Goal: Check status: Check status

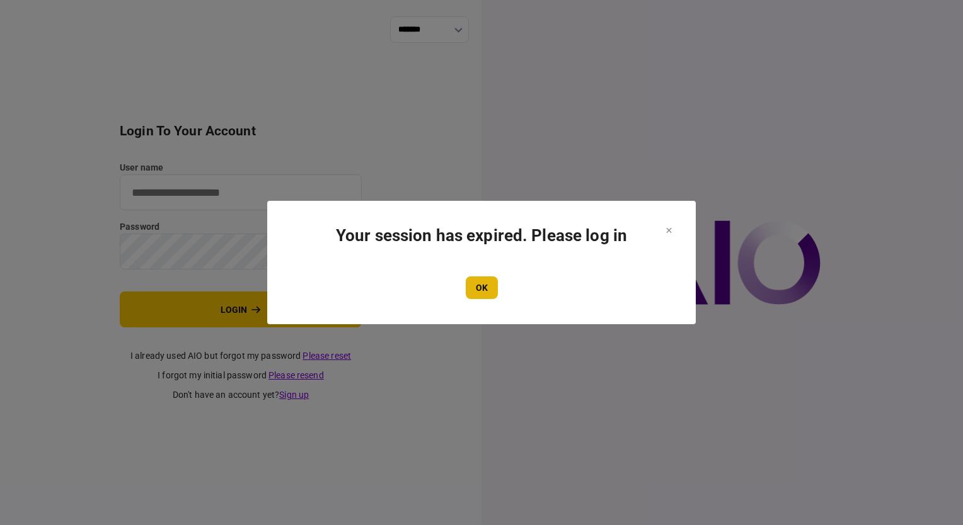
type input "**********"
click at [488, 290] on button "OK" at bounding box center [482, 288] width 32 height 23
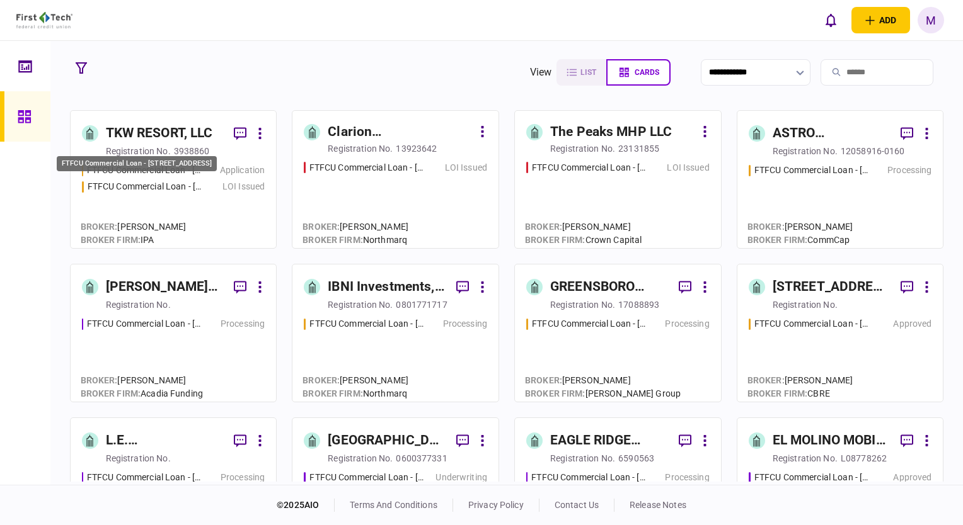
click at [159, 188] on div "FTFCU Commercial Loan - [STREET_ADDRESS]" at bounding box center [146, 186] width 116 height 13
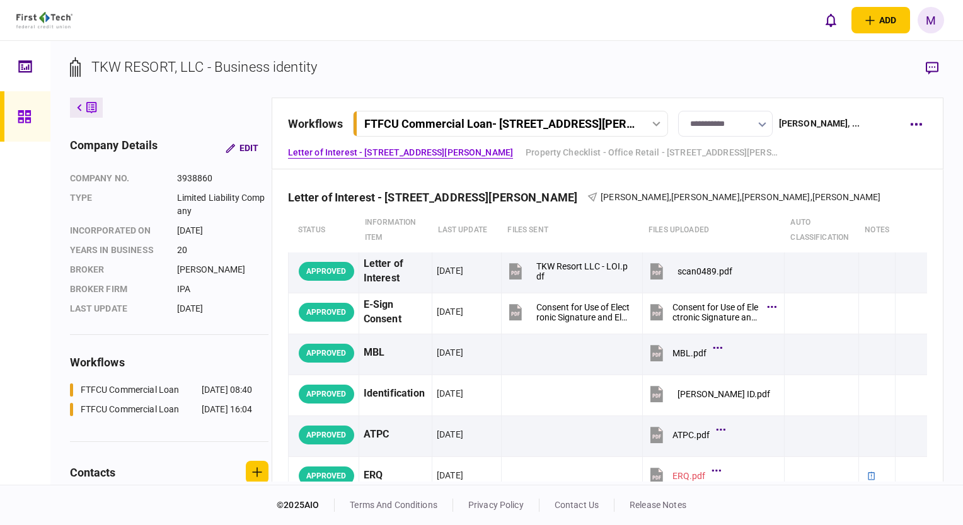
click at [658, 122] on icon at bounding box center [657, 124] width 8 height 5
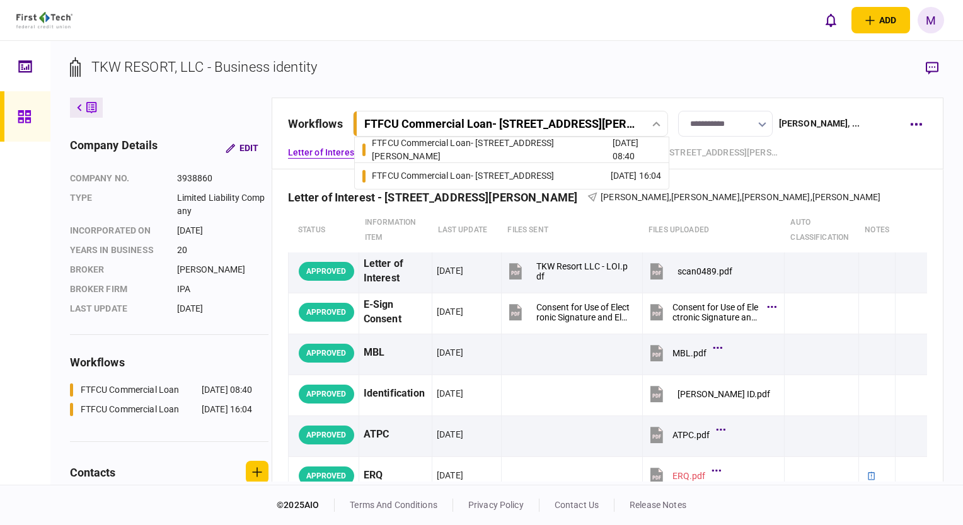
click at [610, 175] on div "[DATE] 16:04" at bounding box center [635, 175] width 51 height 13
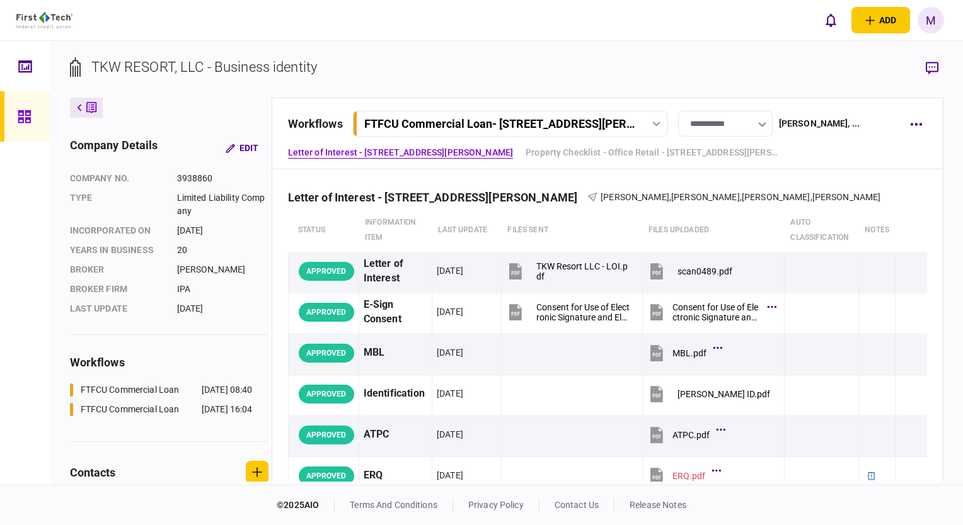
click at [647, 127] on div "FTFCU Commercial Loan - [STREET_ADDRESS][PERSON_NAME]" at bounding box center [511, 123] width 309 height 13
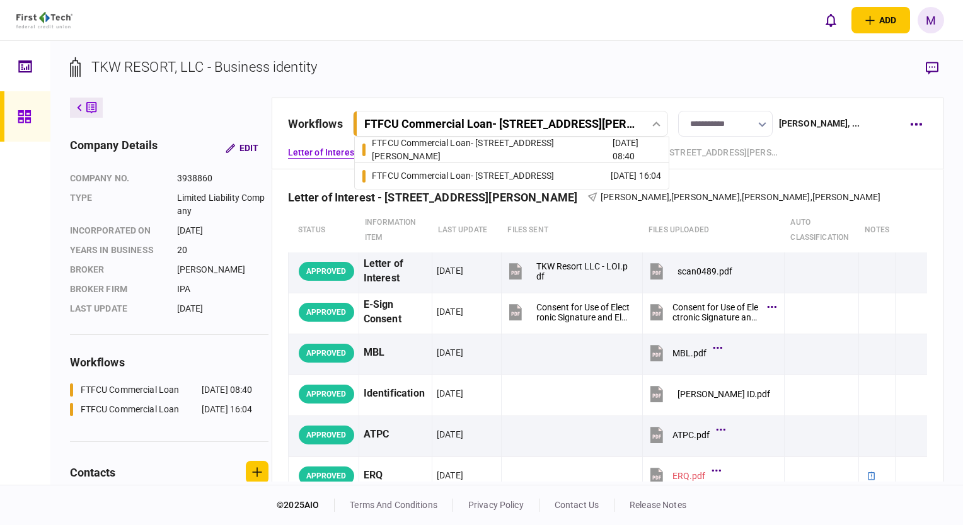
click at [610, 175] on div "[DATE] 16:04" at bounding box center [635, 175] width 51 height 13
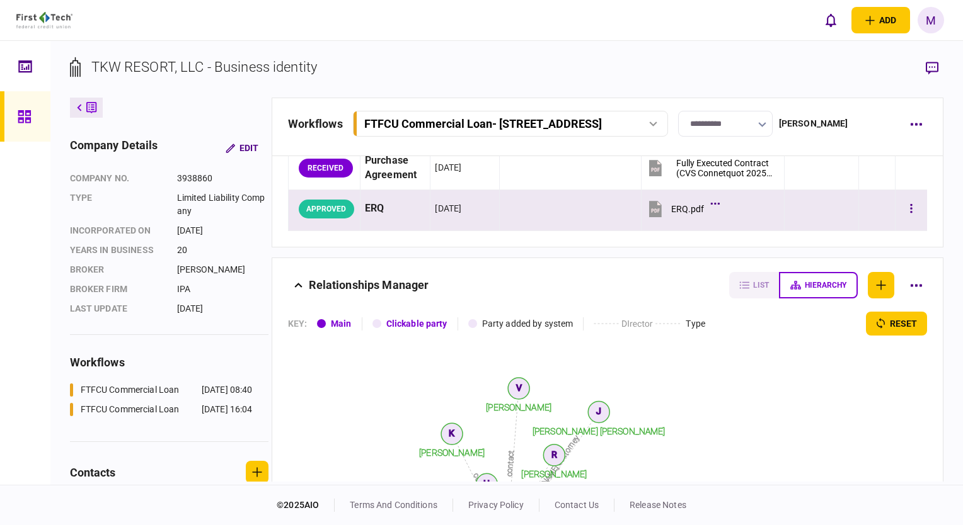
scroll to position [252, 0]
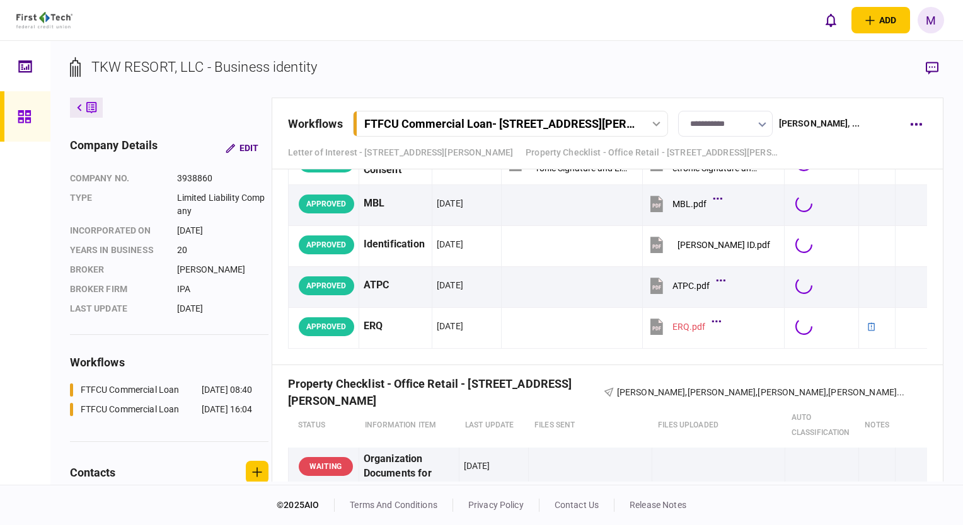
scroll to position [252, 0]
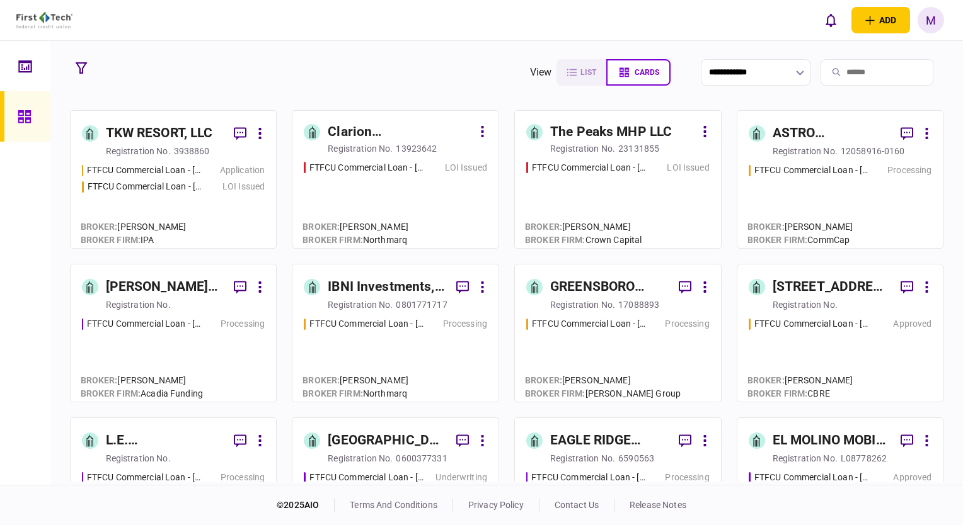
click at [203, 208] on div "FTFCU Commercial Loan - [STREET_ADDRESS][PERSON_NAME] Application FTFCU Commerc…" at bounding box center [173, 200] width 183 height 73
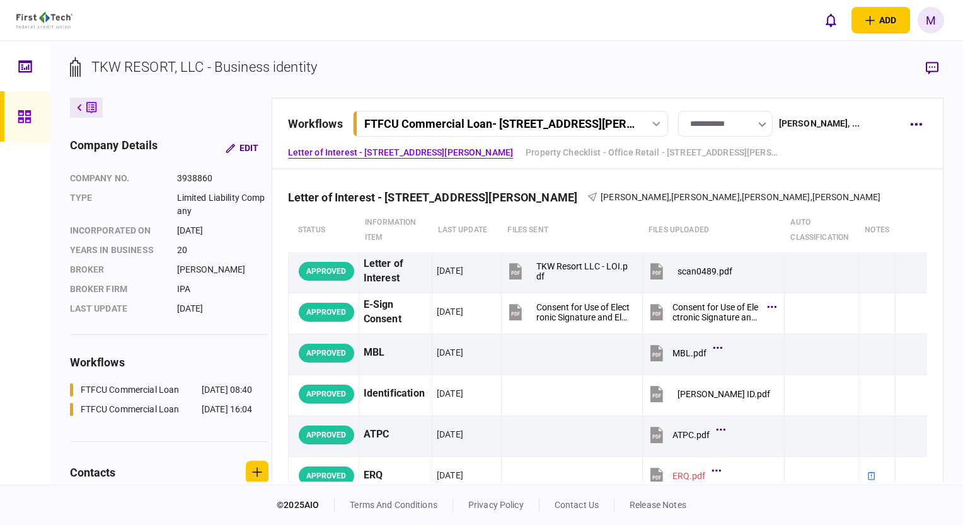
click at [660, 124] on div at bounding box center [656, 124] width 19 height 5
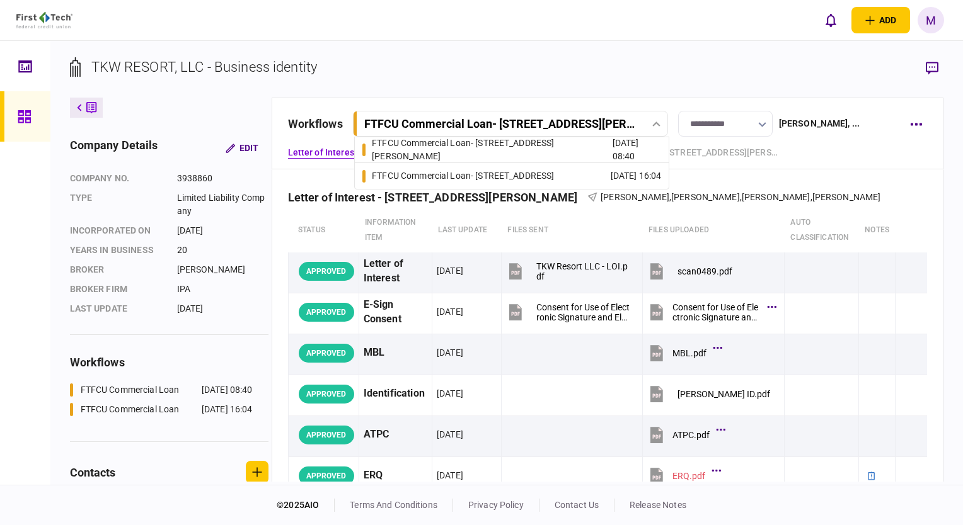
click at [546, 174] on div "FTFCU Commercial Loan - [STREET_ADDRESS]" at bounding box center [463, 175] width 182 height 13
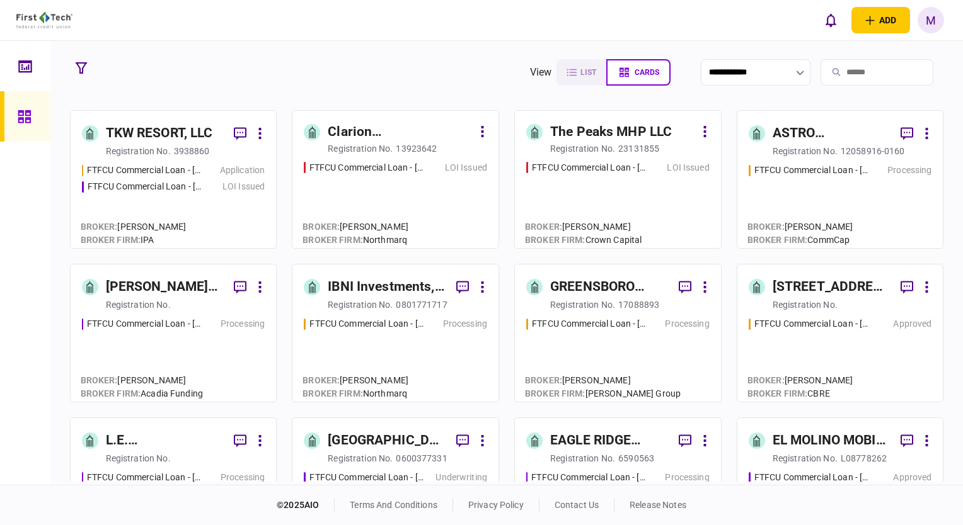
click at [202, 200] on div "FTFCU Commercial Loan - [STREET_ADDRESS][PERSON_NAME] Application FTFCU Commerc…" at bounding box center [173, 200] width 183 height 73
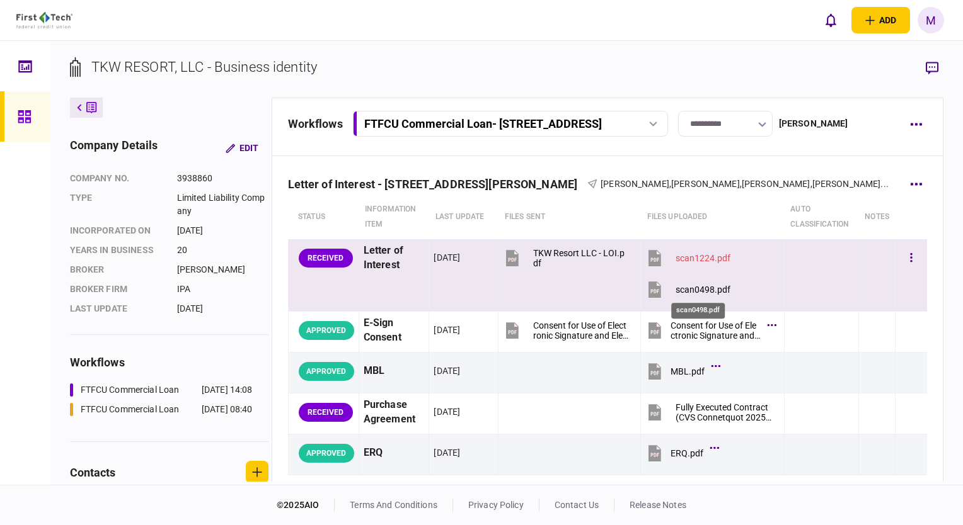
click at [695, 287] on div "scan0498.pdf" at bounding box center [702, 290] width 55 height 10
click at [910, 254] on icon "button" at bounding box center [911, 257] width 2 height 9
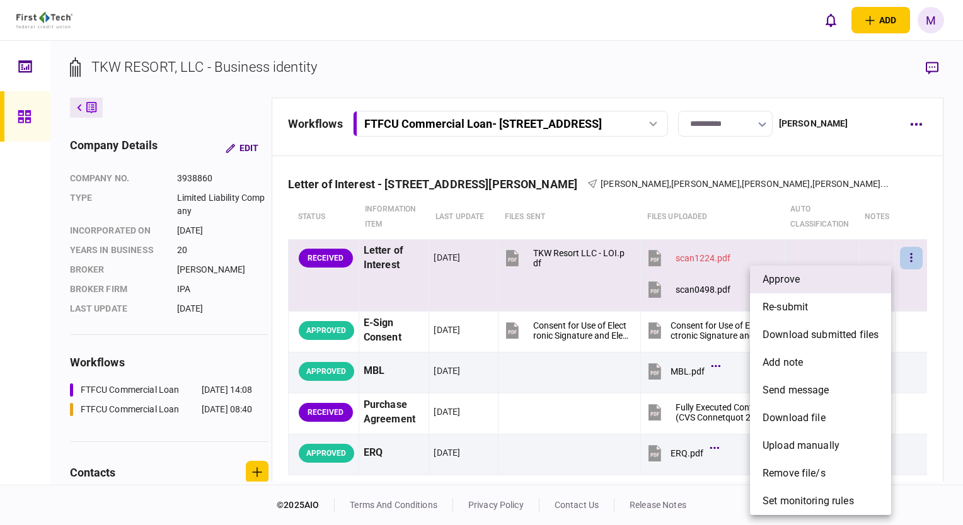
click at [808, 280] on li "approve" at bounding box center [820, 280] width 141 height 28
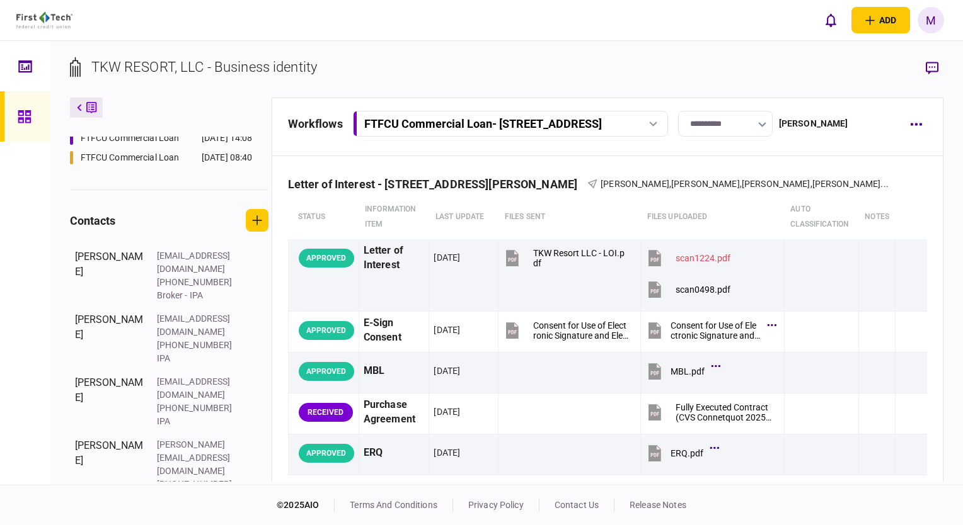
click at [809, 509] on footer "© 2025 AIO terms and conditions privacy policy contact us release notes" at bounding box center [481, 505] width 963 height 40
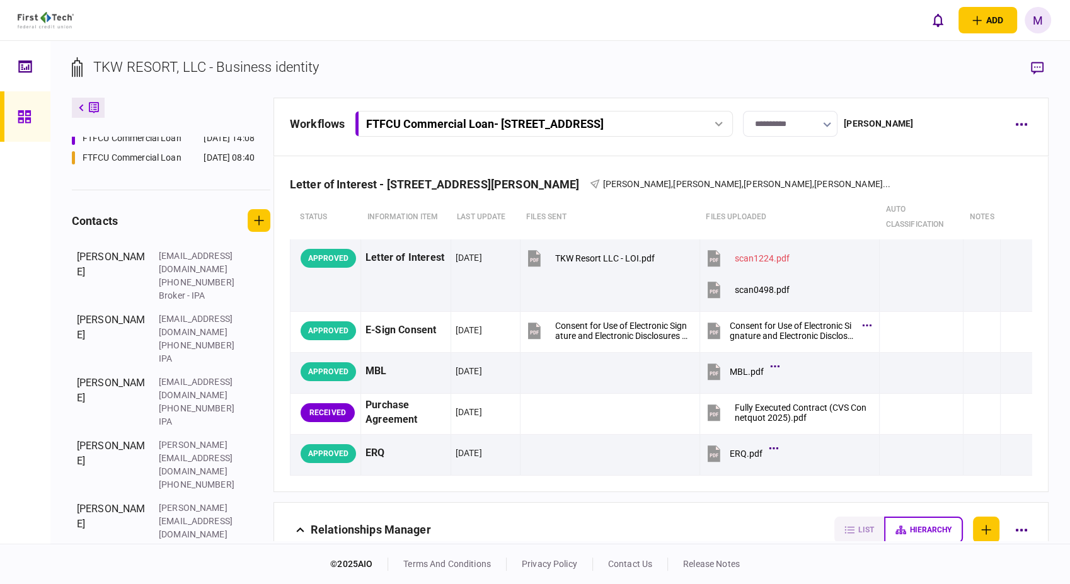
scroll to position [252, 0]
click at [719, 129] on div "FTFCU Commercial Loan - [STREET_ADDRESS]" at bounding box center [542, 123] width 369 height 13
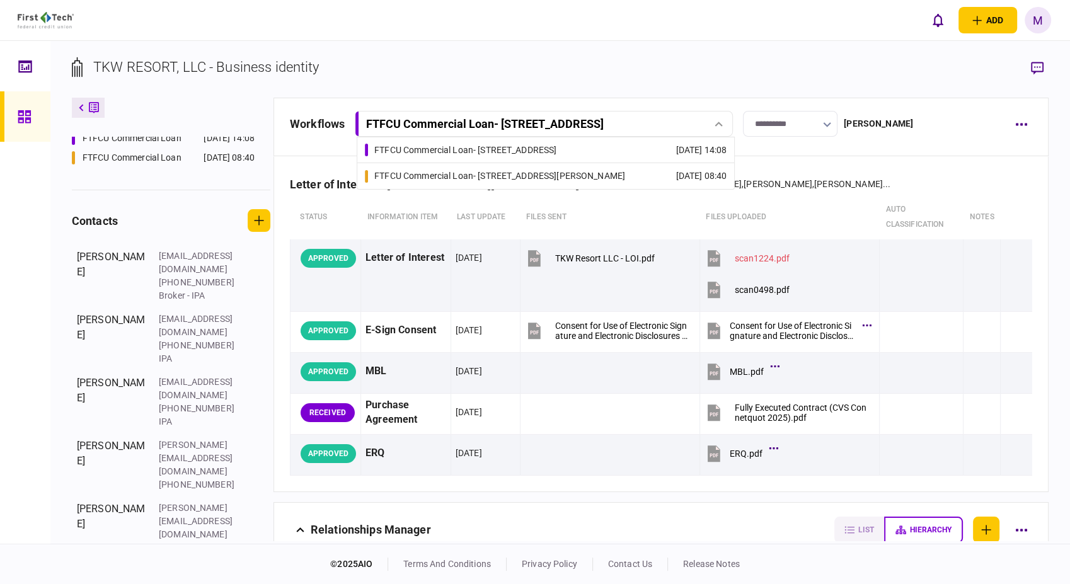
click at [595, 148] on link "FTFCU Commercial Loan - [STREET_ADDRESS] [DATE] 14:08" at bounding box center [546, 149] width 362 height 25
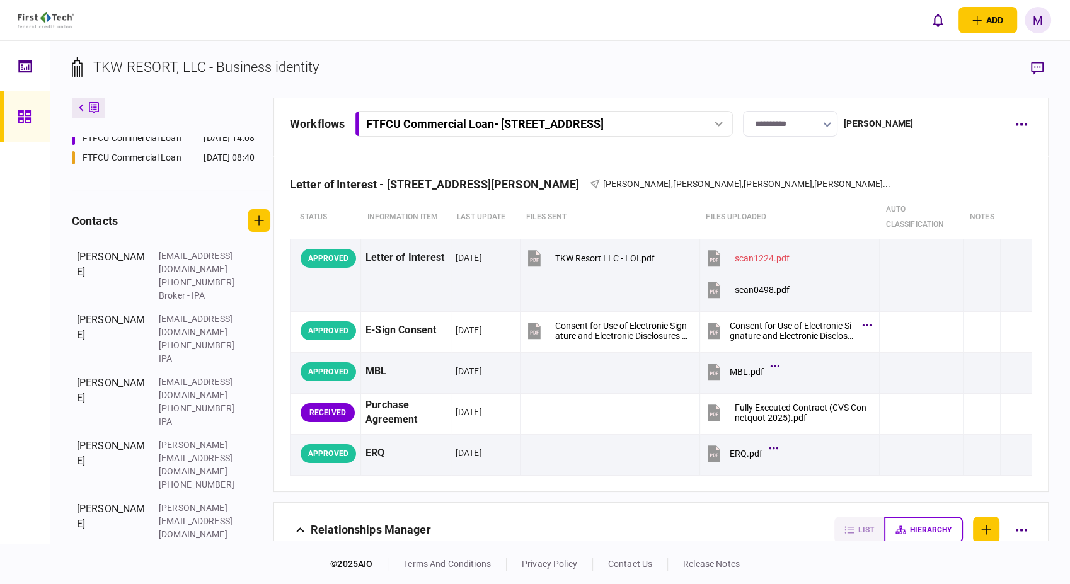
click at [595, 148] on link "FTFCU Commercial Loan - [STREET_ADDRESS] [DATE] 14:08" at bounding box center [545, 149] width 363 height 25
click at [713, 123] on div at bounding box center [718, 124] width 19 height 5
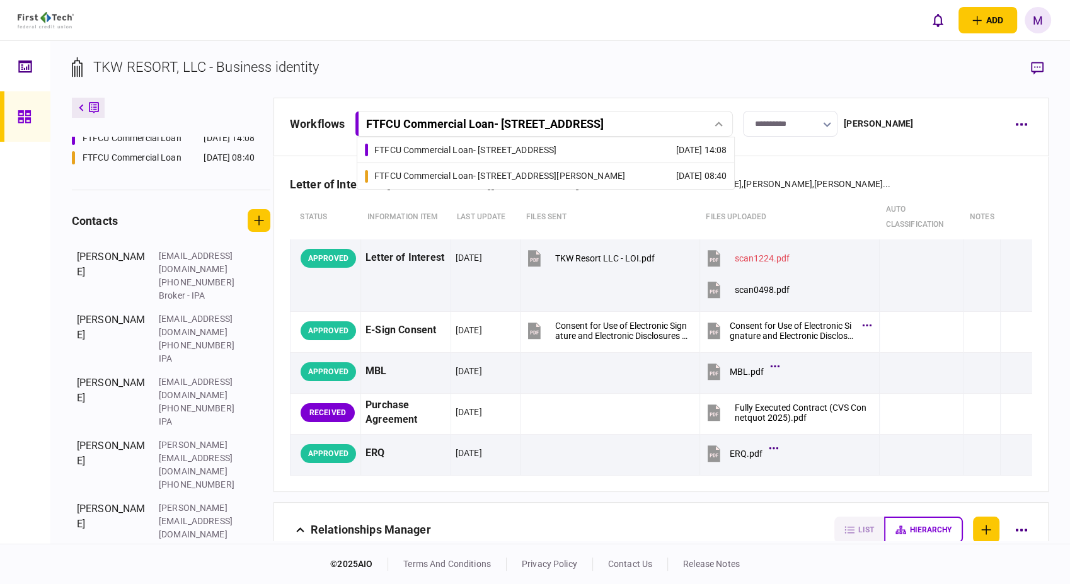
click at [557, 174] on link "FTFCU Commercial Loan - [STREET_ADDRESS][PERSON_NAME] [DATE] 08:40" at bounding box center [546, 176] width 362 height 26
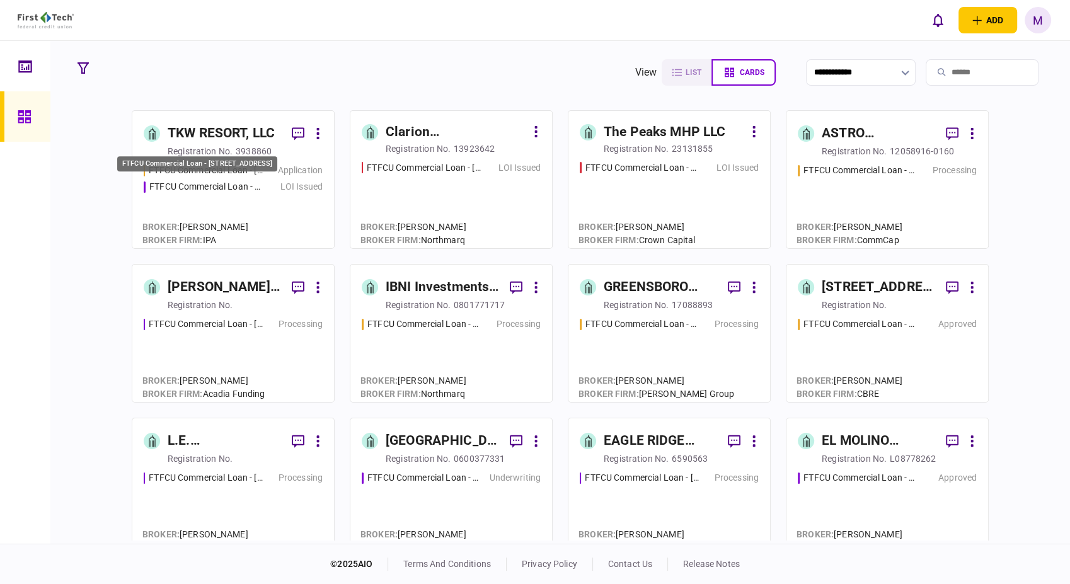
click at [209, 190] on div "FTFCU Commercial Loan - [STREET_ADDRESS]" at bounding box center [205, 186] width 113 height 13
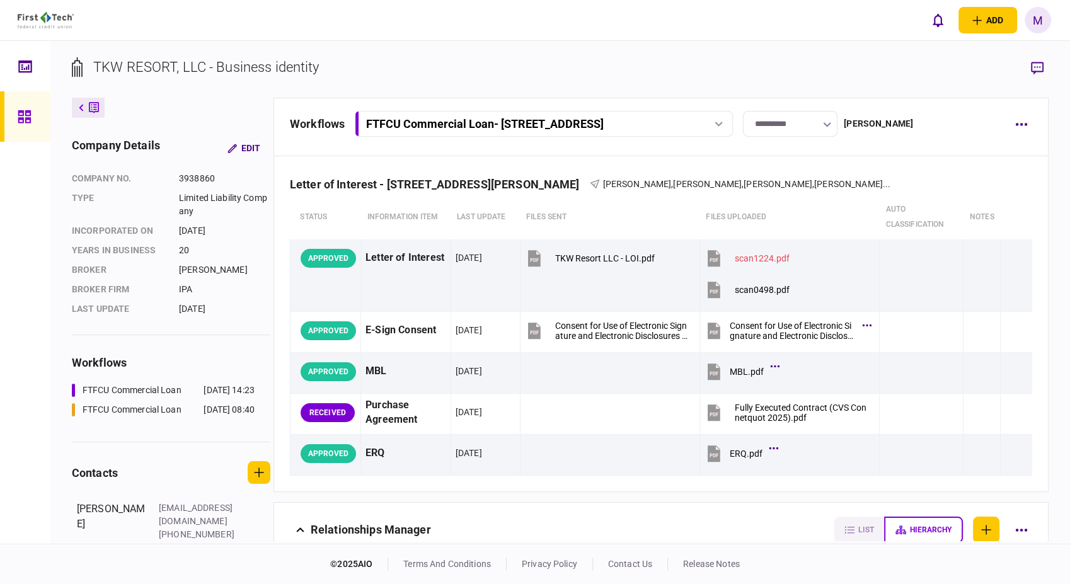
click at [718, 123] on icon at bounding box center [718, 124] width 8 height 5
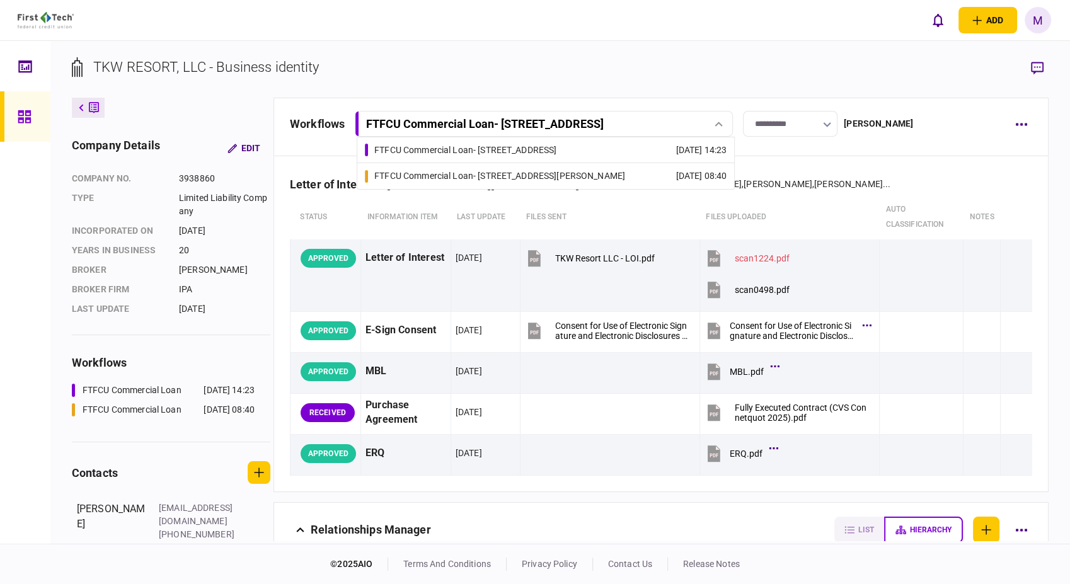
click at [559, 173] on link "FTFCU Commercial Loan - [STREET_ADDRESS][PERSON_NAME] [DATE] 08:40" at bounding box center [546, 176] width 362 height 26
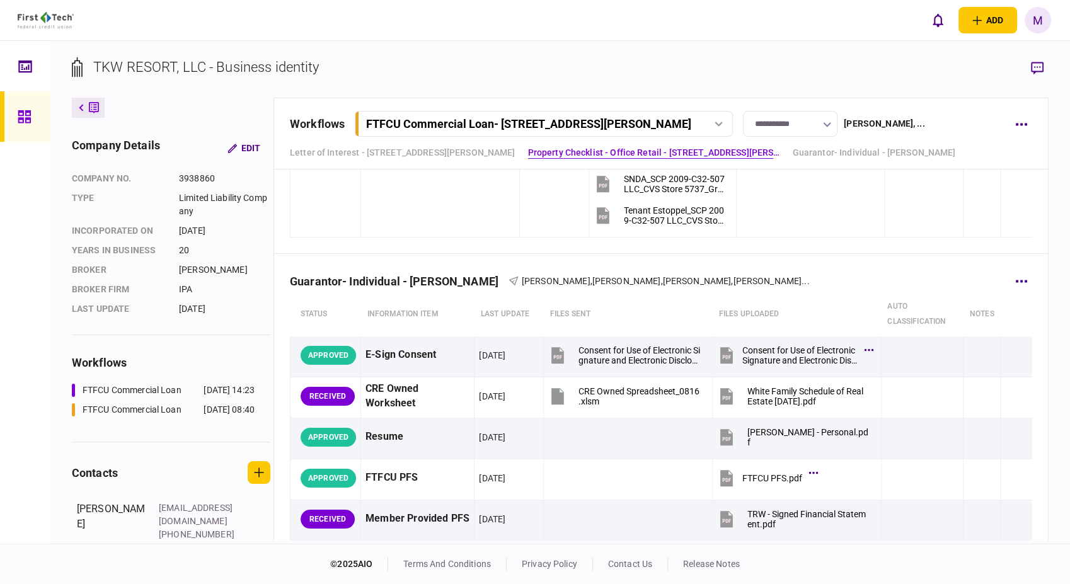
scroll to position [1610, 0]
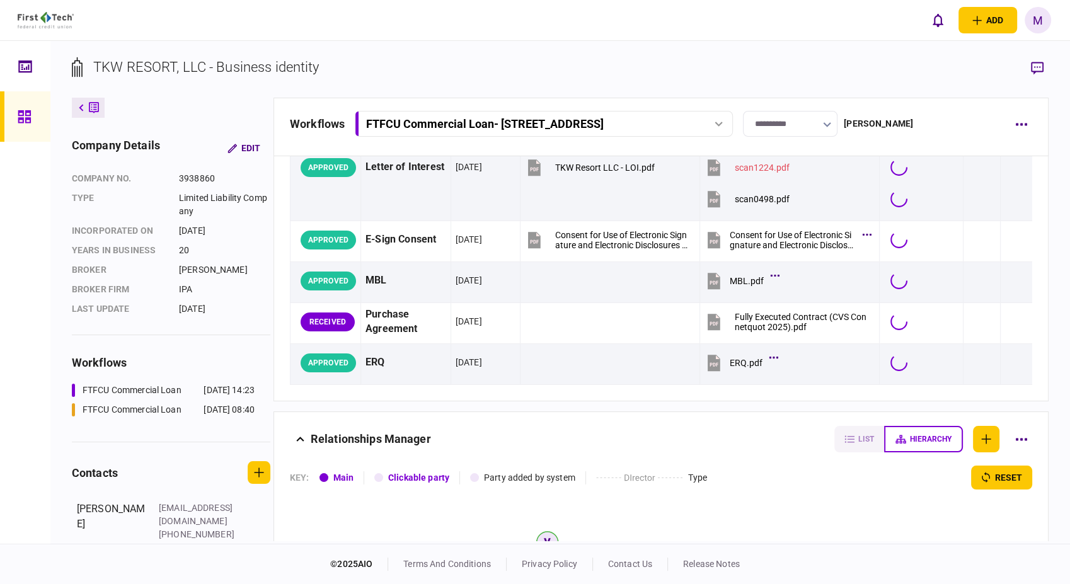
scroll to position [371, 0]
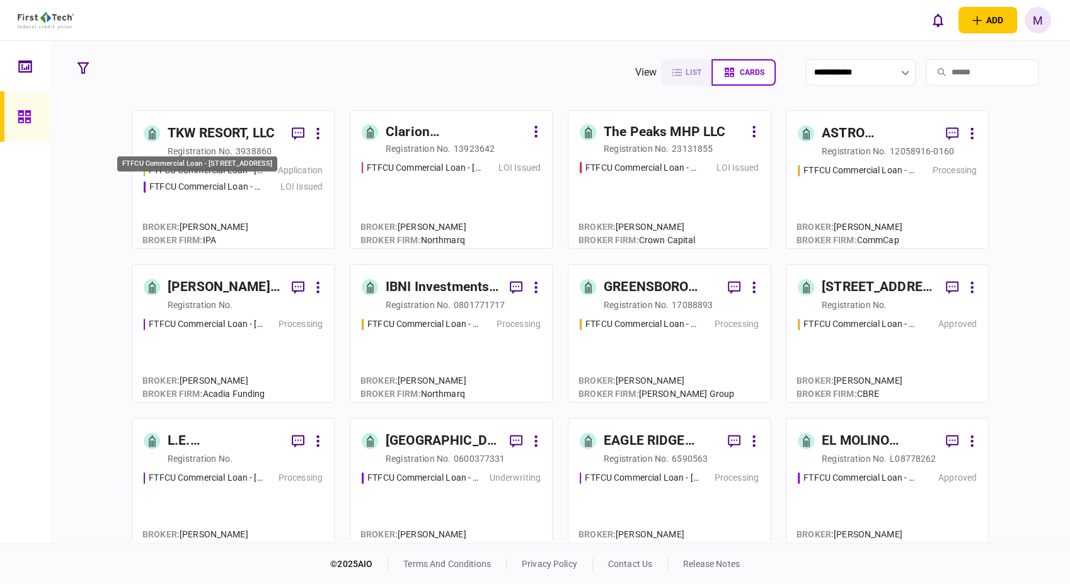
click at [202, 192] on div "FTFCU Commercial Loan - [STREET_ADDRESS]" at bounding box center [205, 186] width 113 height 13
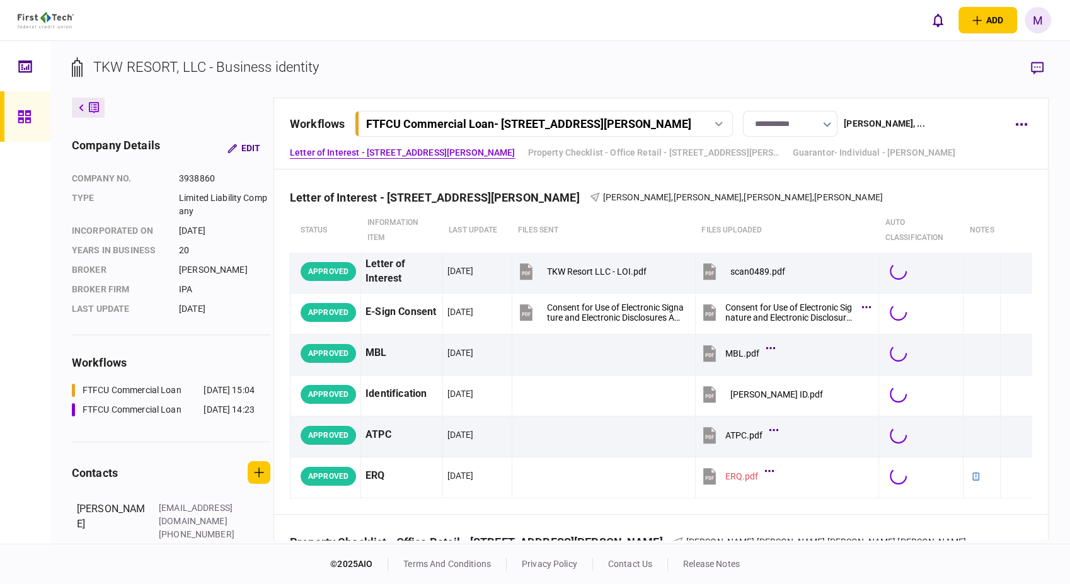
click at [725, 122] on div at bounding box center [718, 124] width 19 height 5
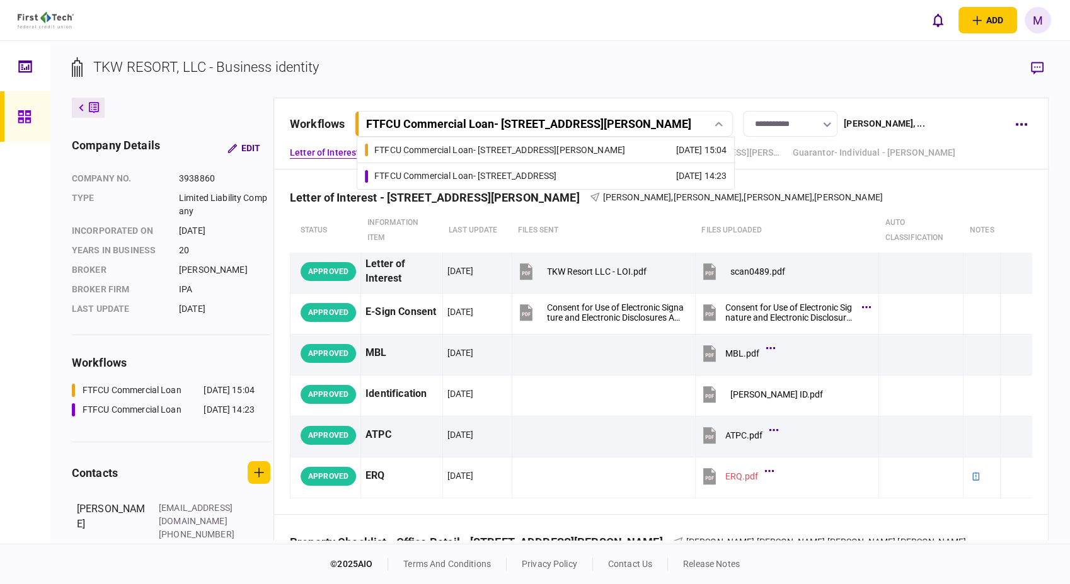
click at [551, 177] on div "FTFCU Commercial Loan - [STREET_ADDRESS]" at bounding box center [465, 175] width 182 height 13
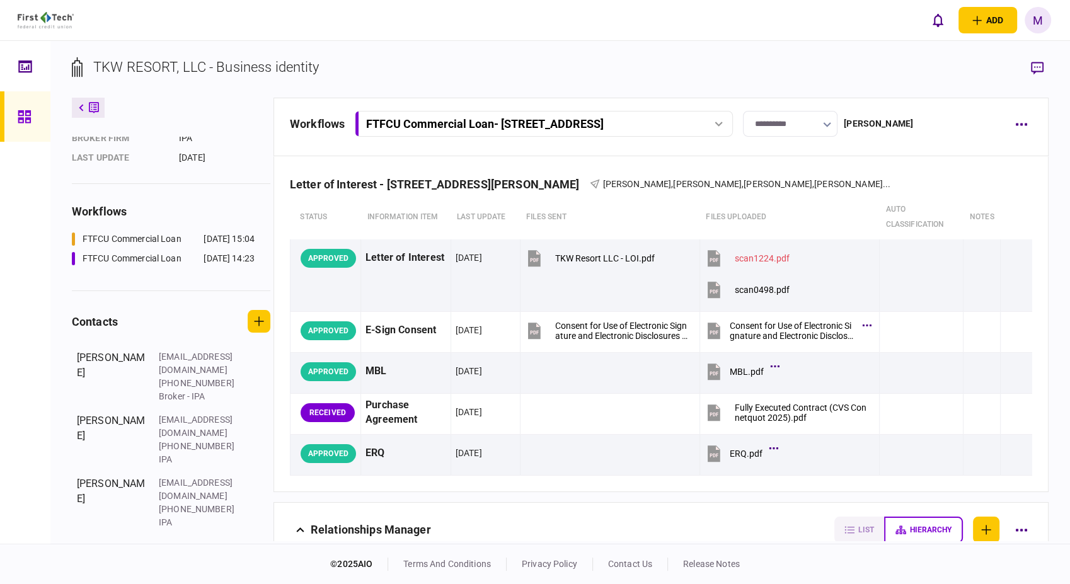
scroll to position [280, 0]
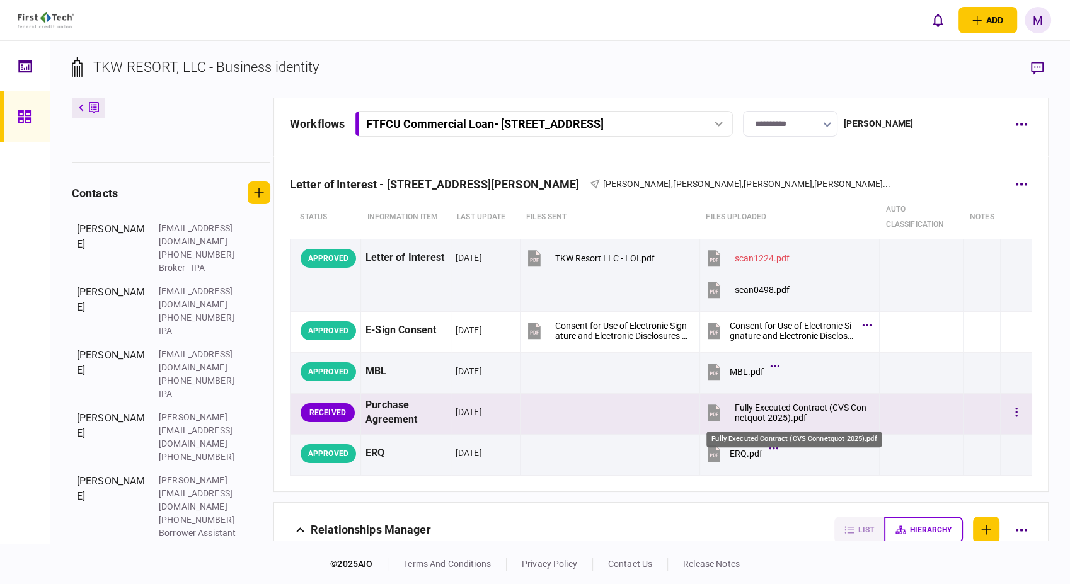
click at [781, 413] on div "Fully Executed Contract (CVS Connetquot 2025).pdf" at bounding box center [802, 413] width 134 height 20
click at [382, 411] on div "Purchase Agreement" at bounding box center [405, 412] width 81 height 29
click at [383, 411] on div "Purchase Agreement" at bounding box center [405, 412] width 81 height 29
click at [755, 410] on div "Fully Executed Contract (CVS Connetquot 2025).pdf" at bounding box center [802, 413] width 134 height 20
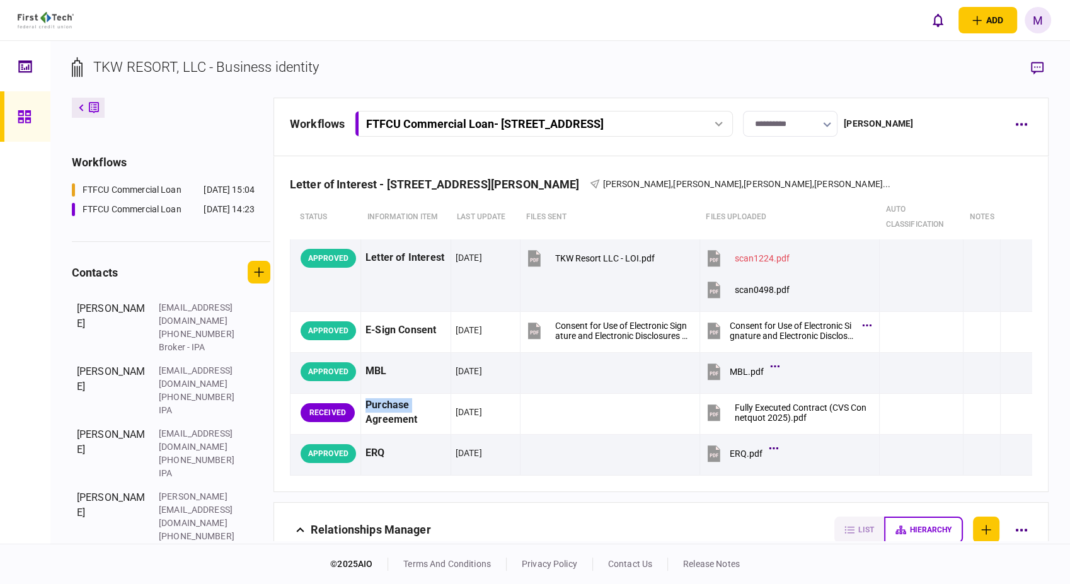
scroll to position [5, 0]
